Goal: Transaction & Acquisition: Purchase product/service

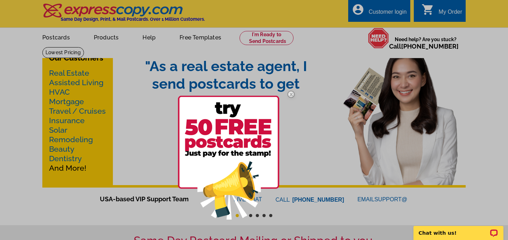
click at [290, 91] on img at bounding box center [291, 94] width 20 height 20
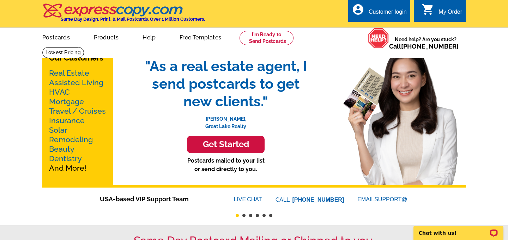
click at [60, 74] on link "Real Estate" at bounding box center [69, 73] width 40 height 9
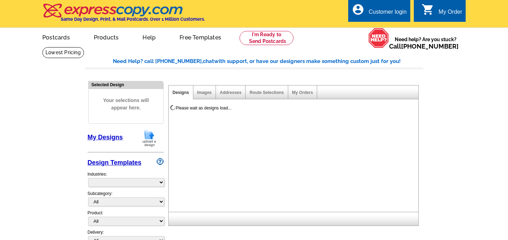
select select "785"
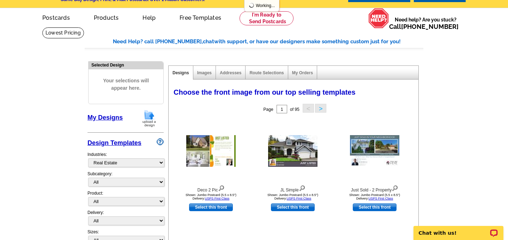
scroll to position [21, 0]
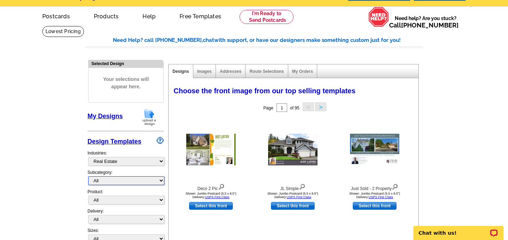
click at [142, 183] on select "All RE/MAX® Referrals Keller Williams® Berkshire Hathaway Home Services Century…" at bounding box center [126, 181] width 76 height 9
select select "1208"
click at [88, 177] on select "All RE/MAX® Referrals Keller Williams® Berkshire Hathaway Home Services Century…" at bounding box center [126, 181] width 76 height 9
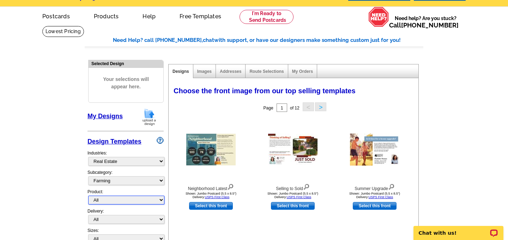
click at [119, 200] on select "All Postcards Letters and flyers Business Cards Door Hangers Greeting Cards" at bounding box center [126, 200] width 76 height 9
select select "4"
click at [88, 196] on select "All Postcards Letters and flyers Business Cards Door Hangers Greeting Cards" at bounding box center [126, 200] width 76 height 9
select select "10"
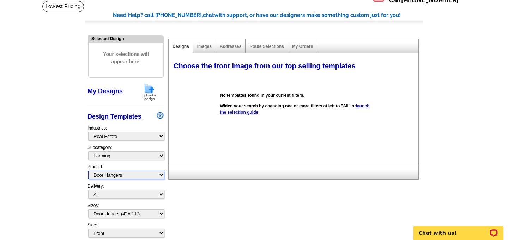
scroll to position [57, 0]
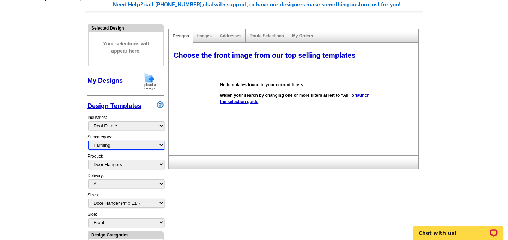
click at [127, 143] on select "All RE/MAX® Referrals Keller Williams® Berkshire Hathaway Home Services Century…" at bounding box center [126, 145] width 76 height 9
select select "785"
click at [88, 141] on select "All RE/MAX® Referrals Keller Williams® Berkshire Hathaway Home Services Century…" at bounding box center [126, 145] width 76 height 9
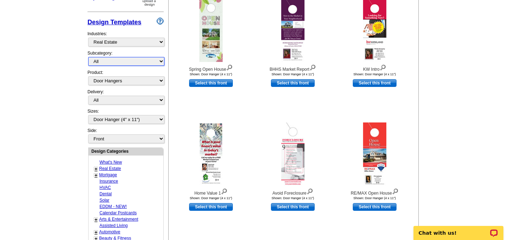
scroll to position [146, 0]
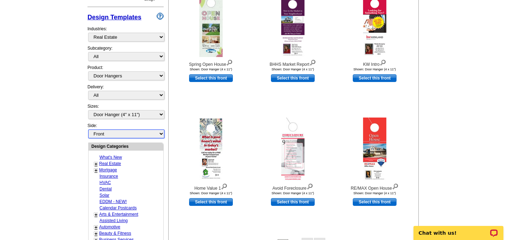
click at [140, 134] on select "Front Back" at bounding box center [126, 134] width 76 height 9
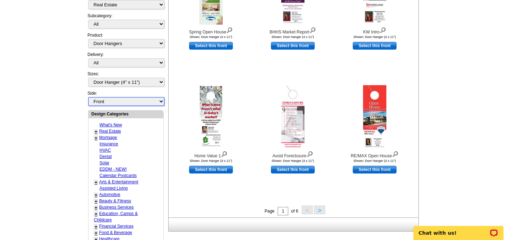
scroll to position [179, 0]
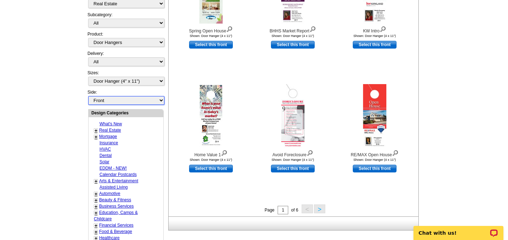
click at [117, 103] on select "Front Back" at bounding box center [126, 100] width 76 height 9
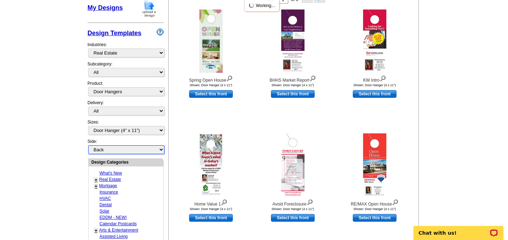
click at [88, 147] on select "Front Back" at bounding box center [126, 150] width 76 height 9
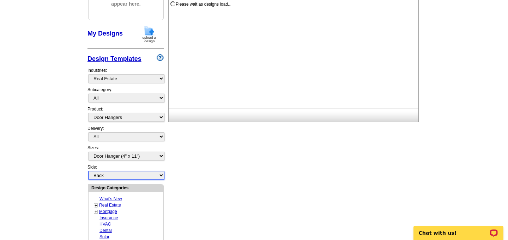
scroll to position [104, 0]
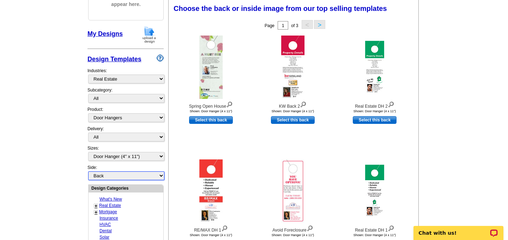
click at [100, 175] on select "Front Back" at bounding box center [126, 176] width 76 height 9
click at [88, 172] on select "Front Back" at bounding box center [126, 176] width 76 height 9
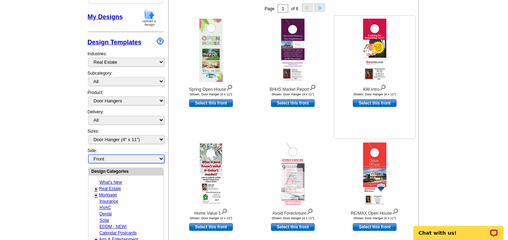
scroll to position [120, 0]
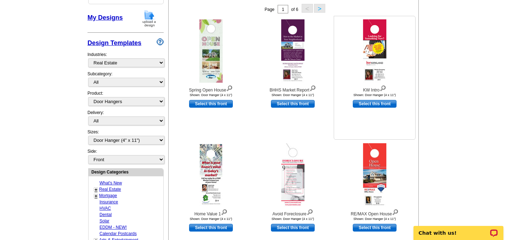
click at [372, 108] on link "Select this front" at bounding box center [374, 104] width 44 height 8
select select "back"
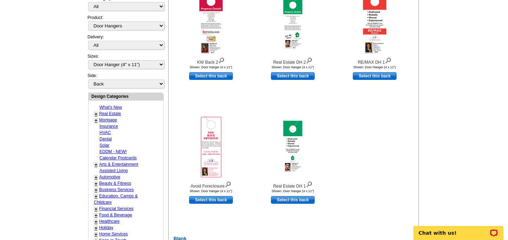
scroll to position [272, 0]
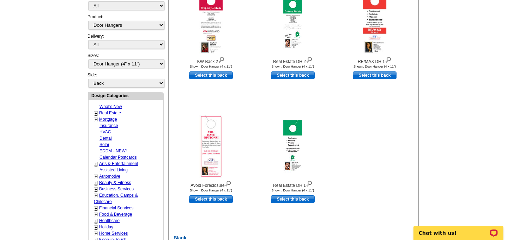
click at [105, 118] on link "Mortgage" at bounding box center [108, 119] width 18 height 5
select select "774"
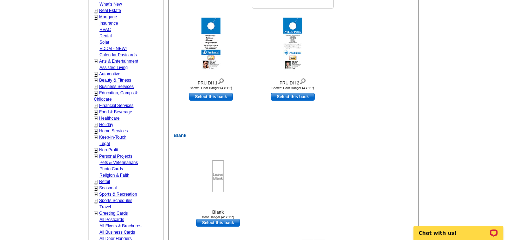
scroll to position [375, 0]
click at [225, 96] on link "Select this back" at bounding box center [211, 97] width 44 height 8
select select "front"
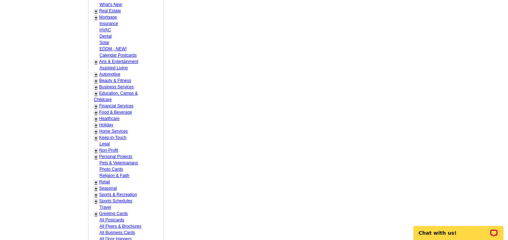
scroll to position [0, 0]
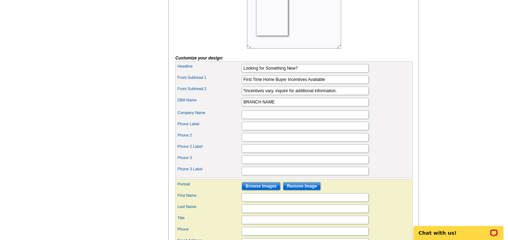
scroll to position [322, 0]
